Goal: Communication & Community: Answer question/provide support

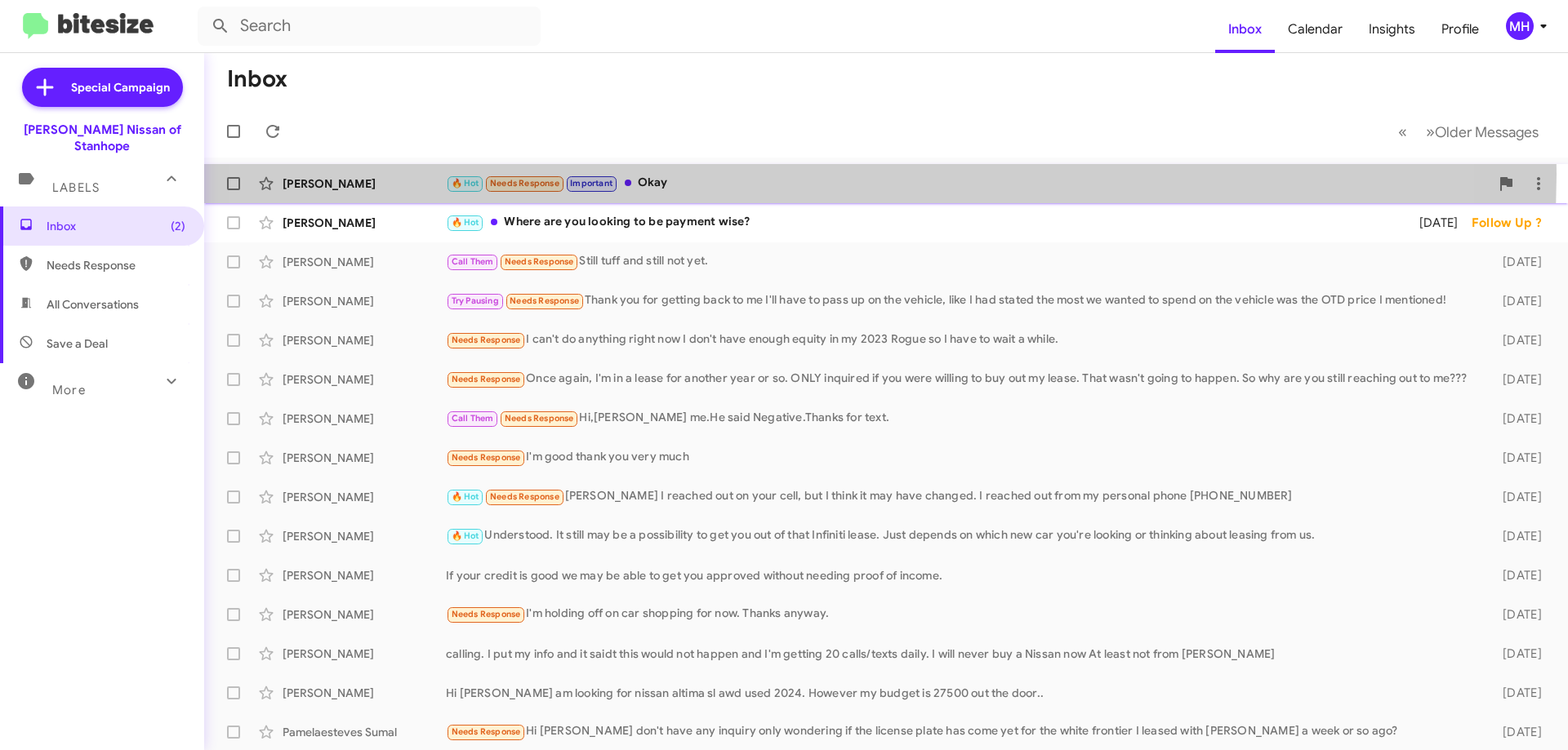
click at [789, 175] on div "🔥 Hot Needs Response Important Okay" at bounding box center [968, 184] width 1044 height 19
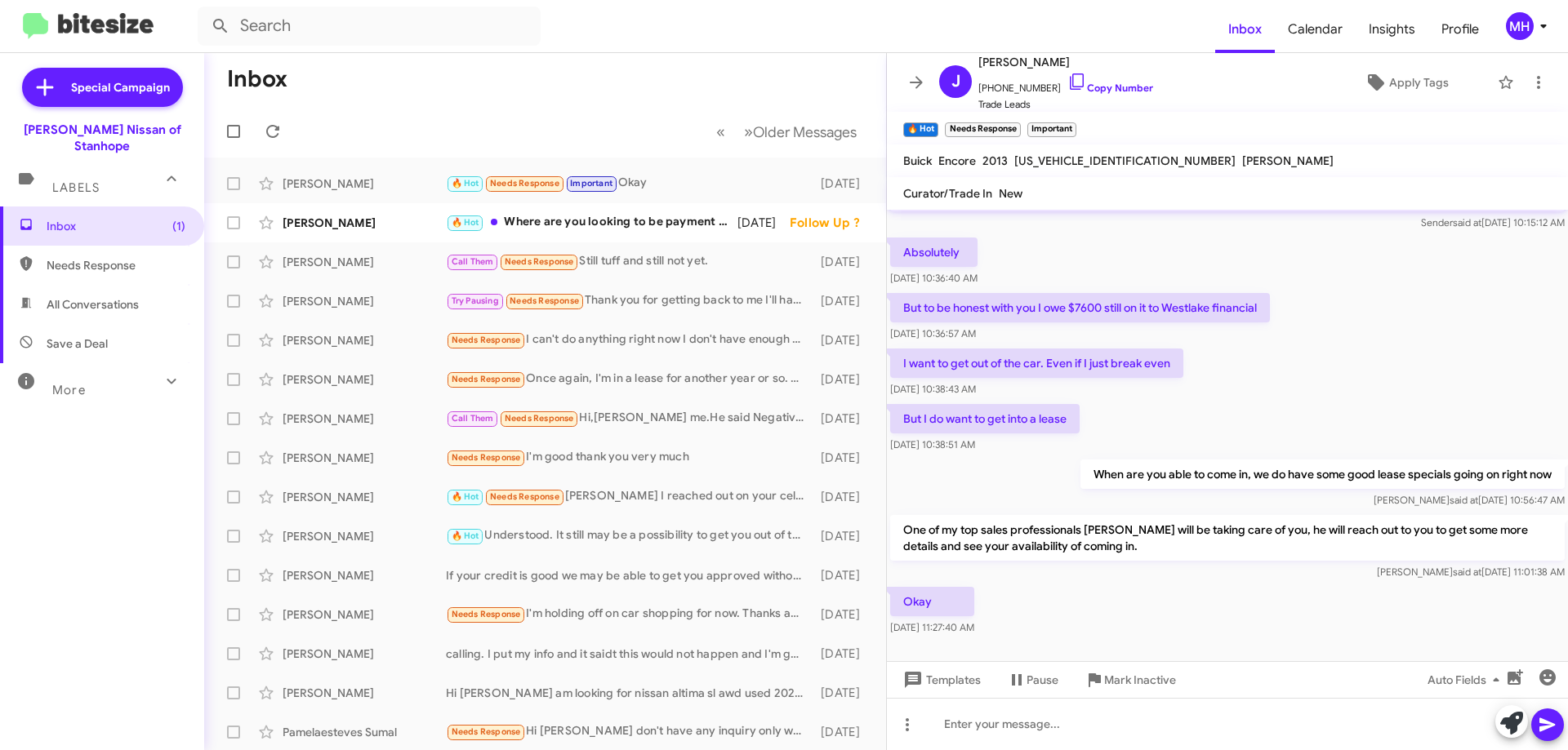
scroll to position [58, 0]
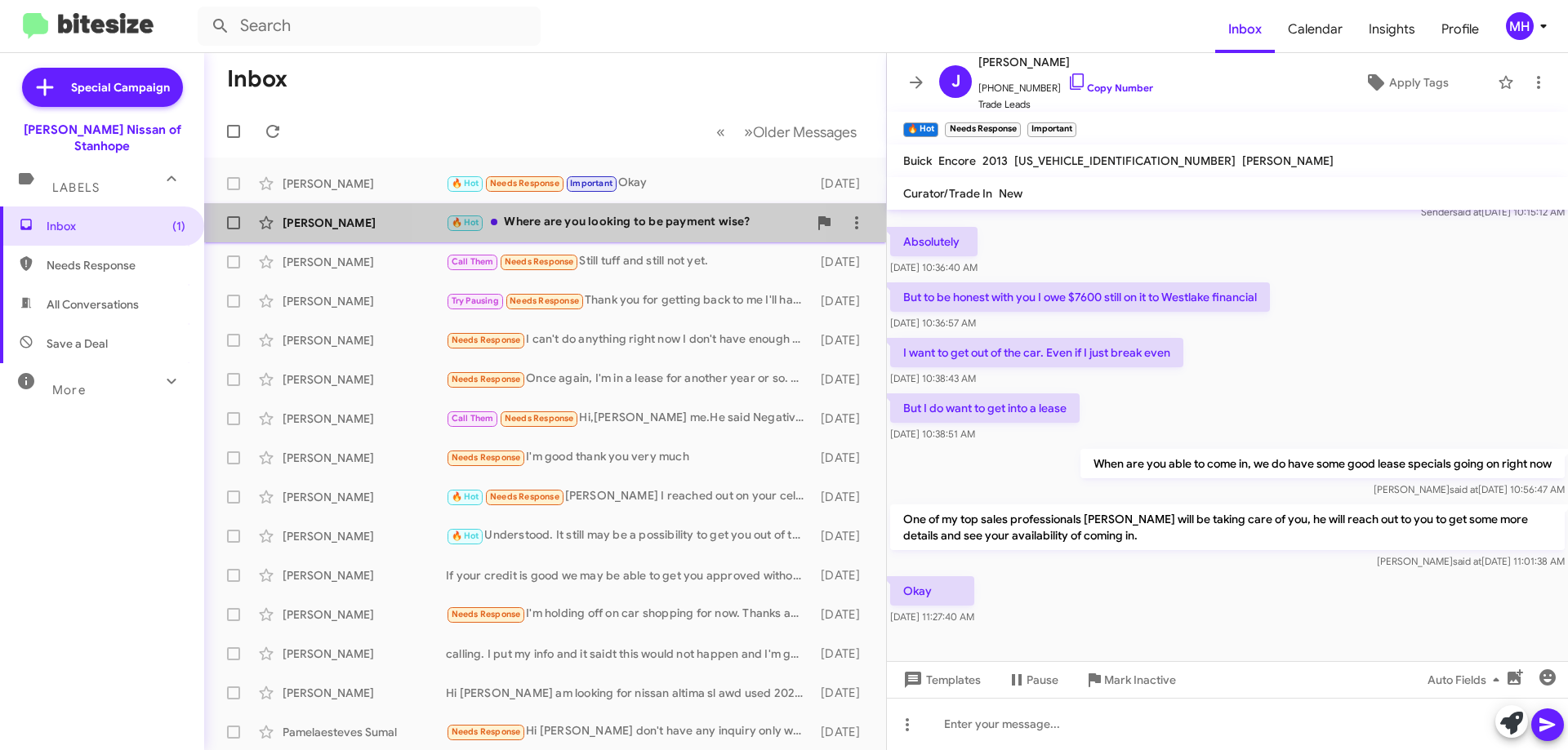
click at [602, 220] on div "🔥 Hot Where are you looking to be payment wise?" at bounding box center [626, 223] width 362 height 19
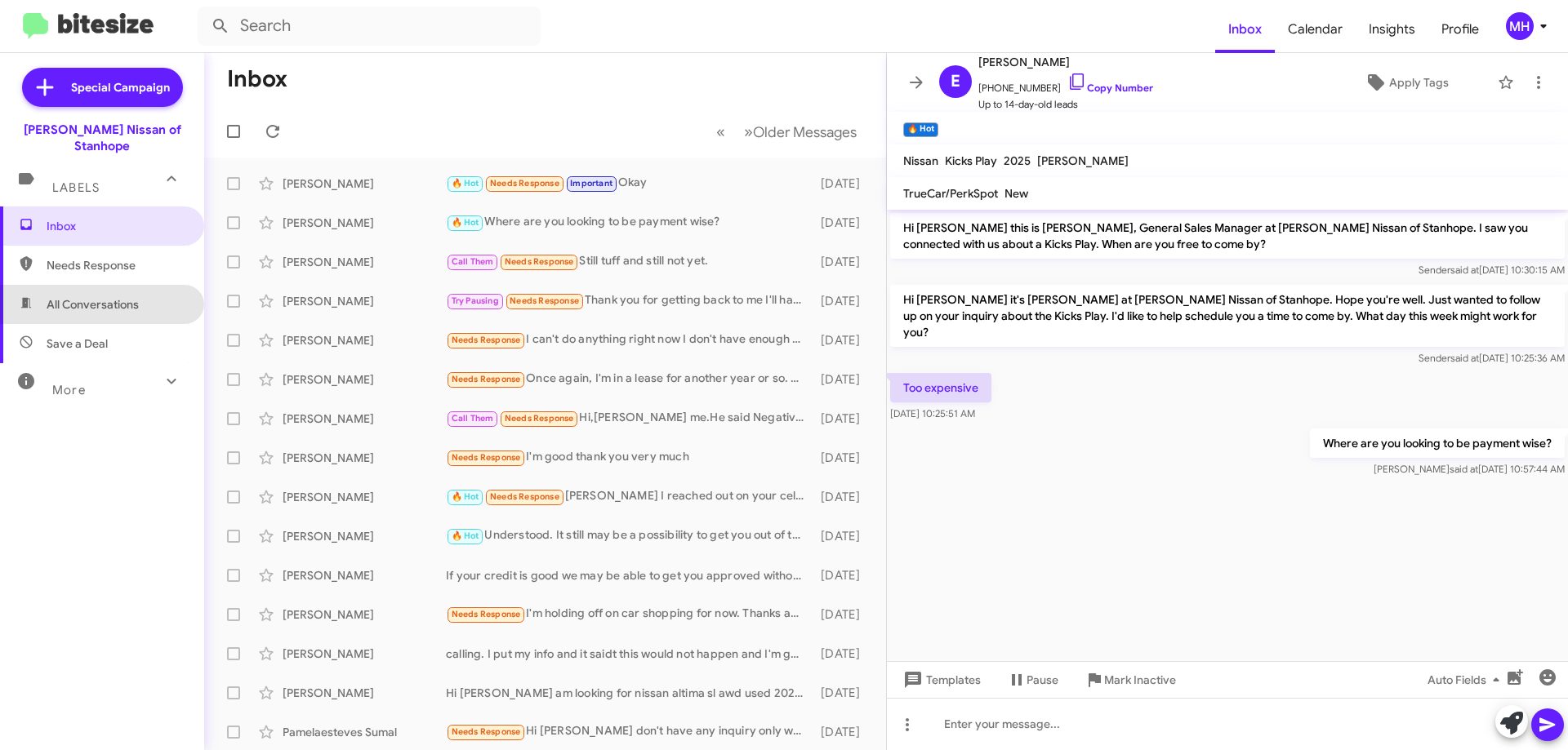
click at [124, 285] on span "All Conversations" at bounding box center [101, 304] width 204 height 39
type input "in:all-conversations"
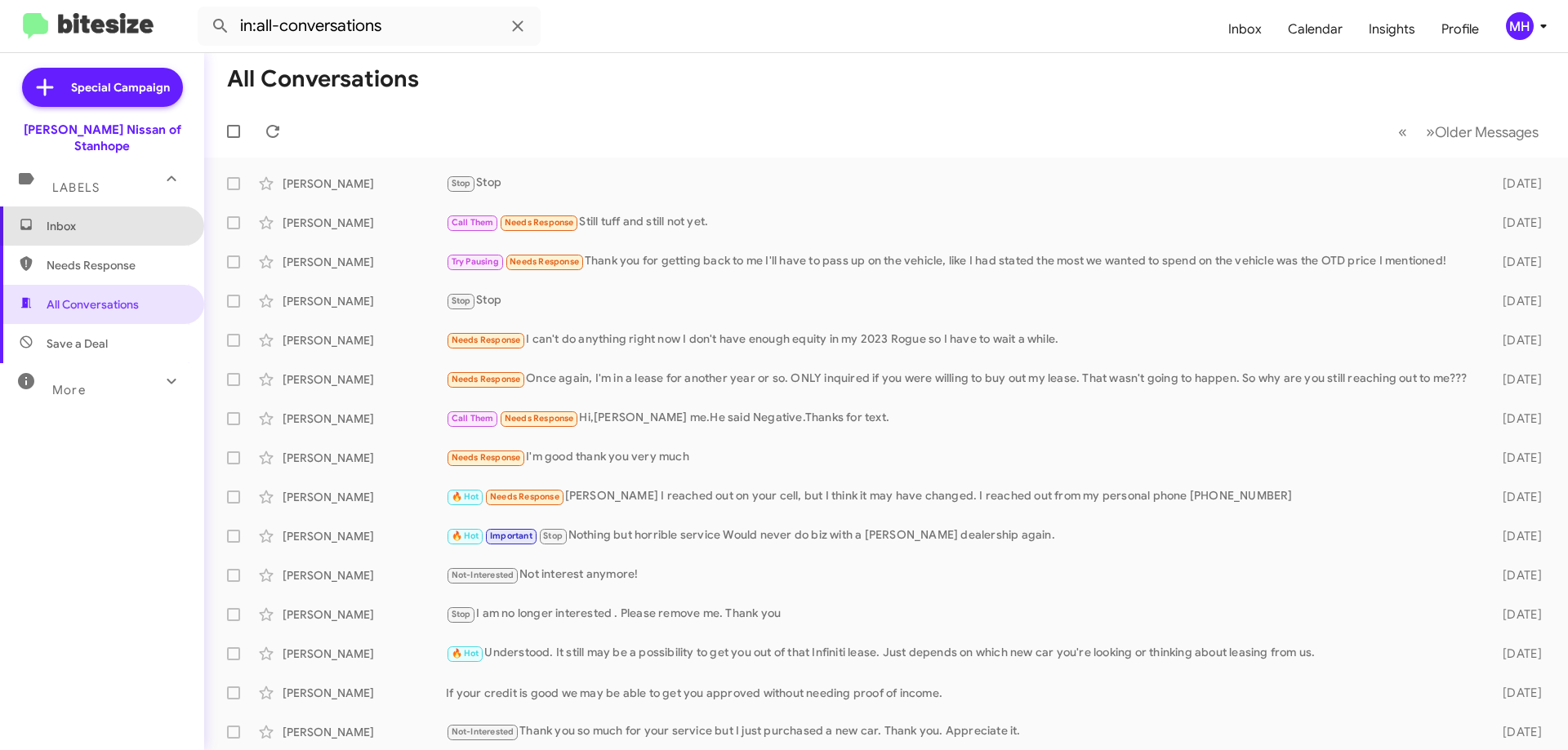
click at [121, 218] on span "Inbox" at bounding box center [116, 225] width 139 height 16
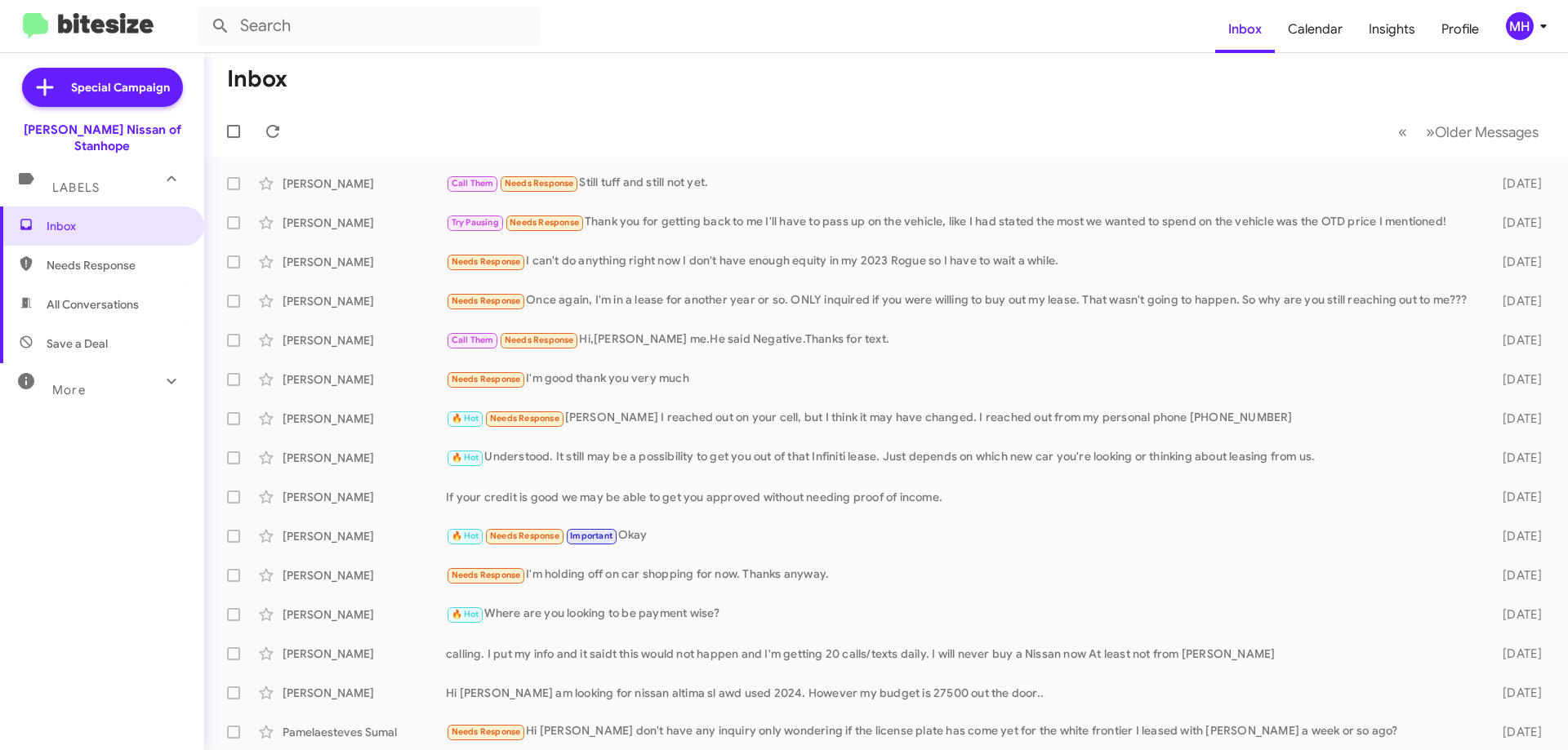
click at [108, 297] on span "All Conversations" at bounding box center [93, 304] width 92 height 16
type input "in:all-conversations"
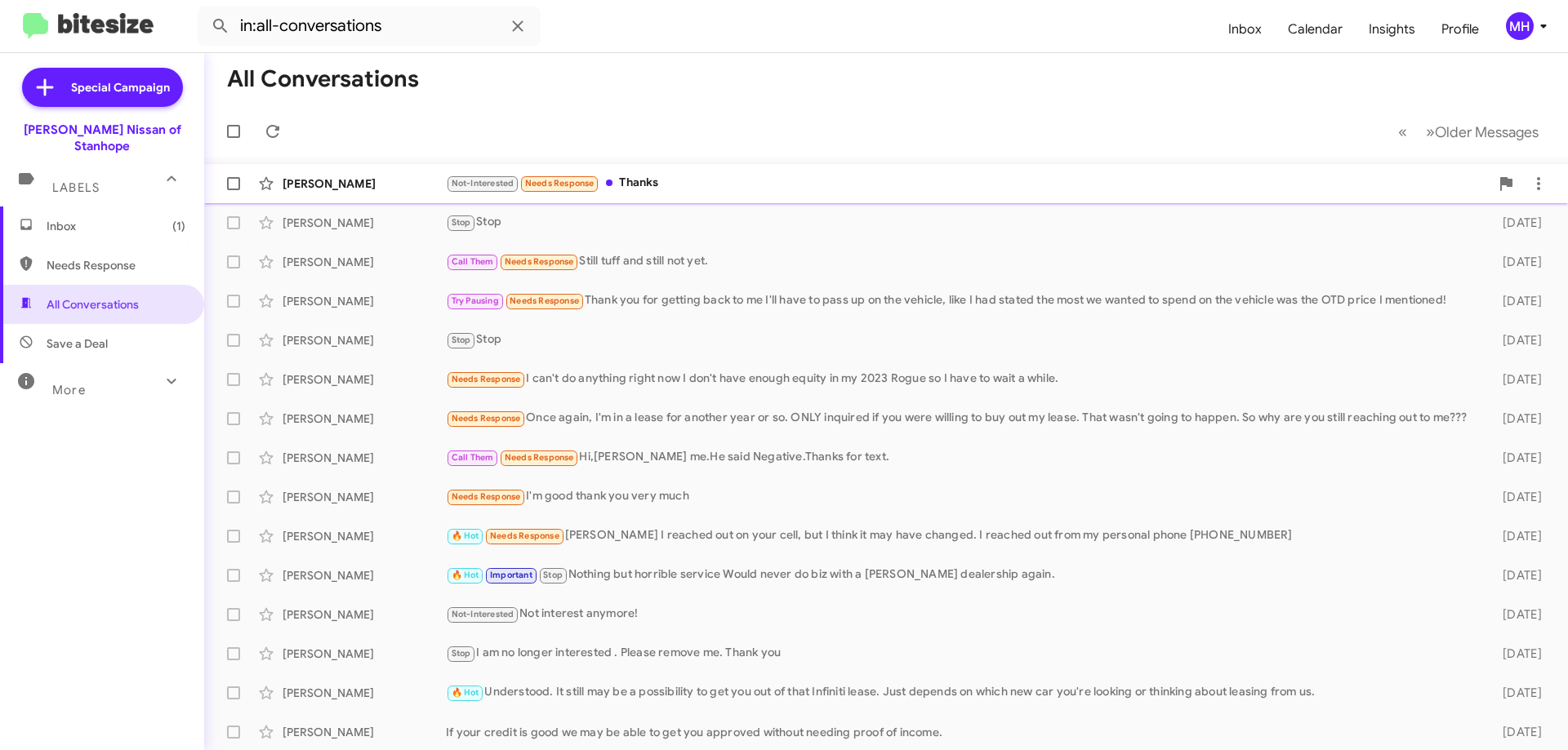
click at [704, 167] on div "Cheng Zeng Not-Interested Needs Response Thanks 4 minutes ago" at bounding box center [886, 184] width 1338 height 33
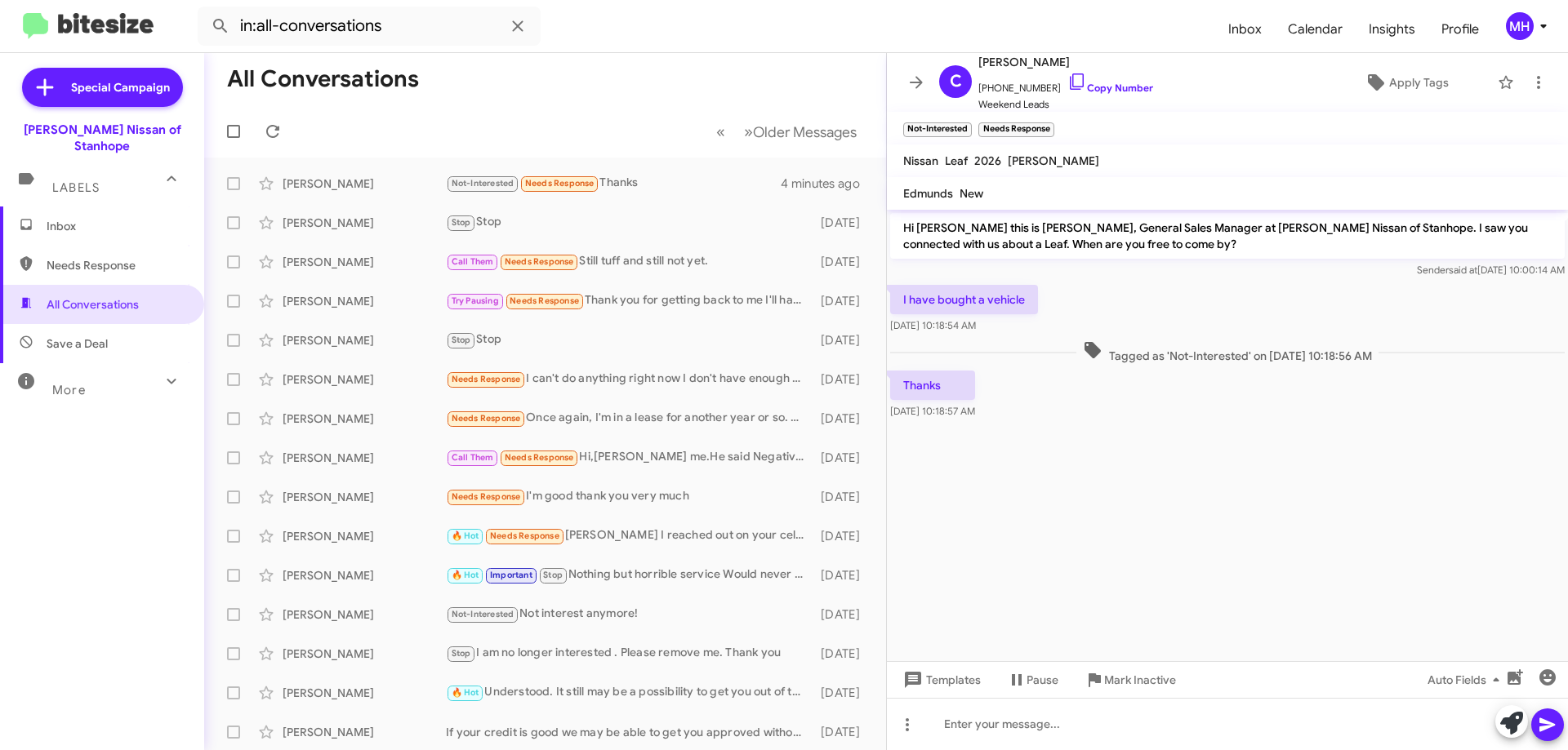
click at [113, 218] on span "Inbox" at bounding box center [116, 225] width 139 height 16
